Goal: Find specific page/section: Find specific page/section

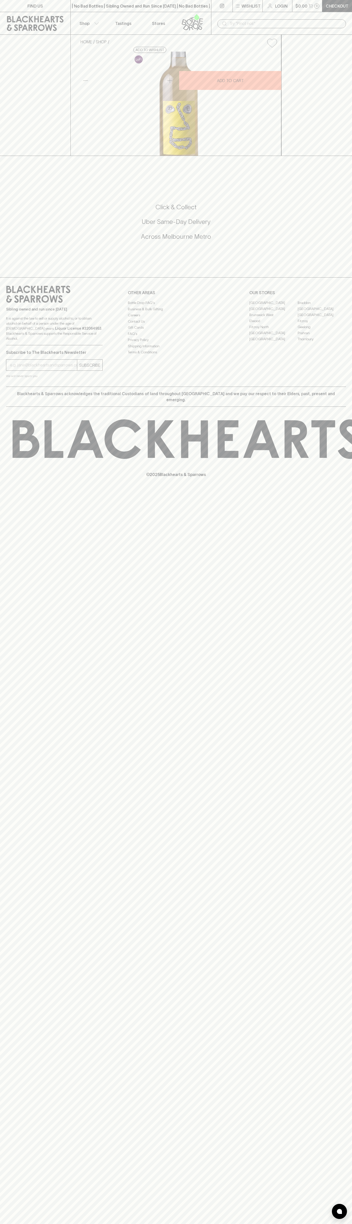
click at [59, 9] on link "FIND US" at bounding box center [35, 6] width 71 height 12
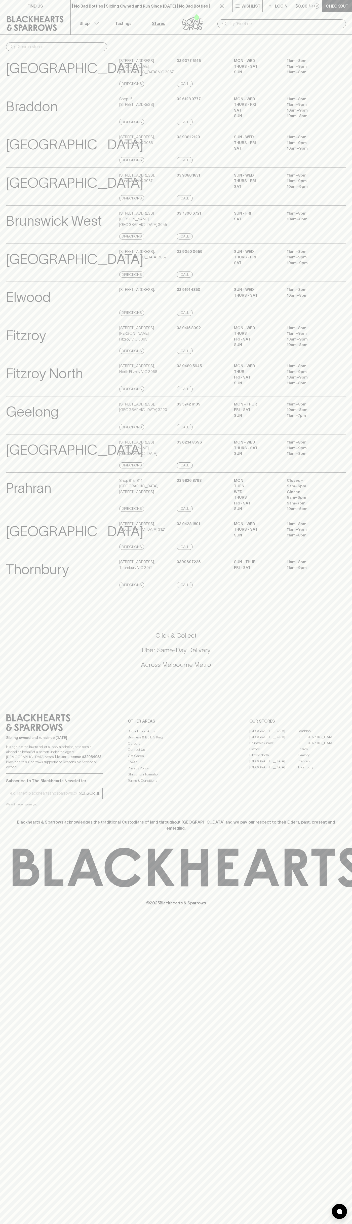
click at [340, 633] on div "Click & Collect Uber Same-Day Delivery Across [GEOGRAPHIC_DATA] Metro" at bounding box center [176, 653] width 340 height 84
click at [220, 1224] on html "FIND US | No Bad Bottles | Sibling Owned and Run Since [DATE] | No Bad Bottles …" at bounding box center [176, 612] width 352 height 1224
click at [9, 1065] on div "FIND US | No Bad Bottles | Sibling Owned and Run Since [DATE] | No Bad Bottles …" at bounding box center [176, 612] width 352 height 1224
